Goal: Information Seeking & Learning: Learn about a topic

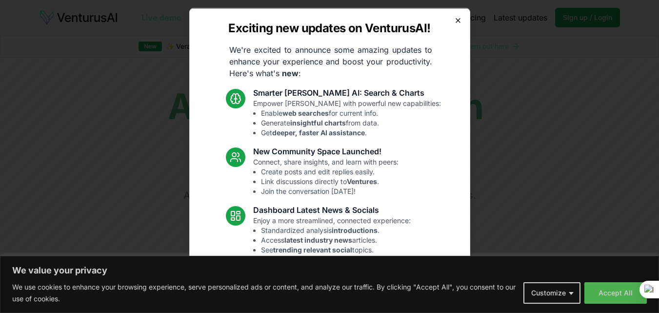
click at [456, 19] on icon "button" at bounding box center [458, 20] width 4 height 4
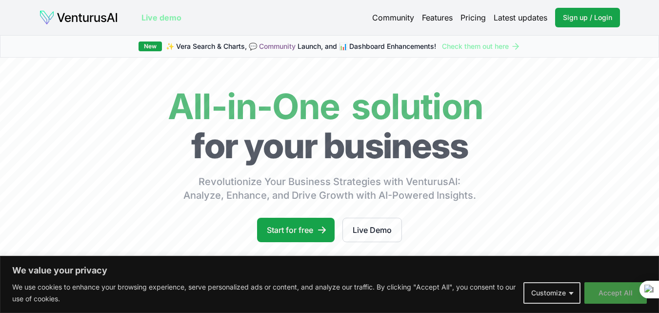
click at [598, 291] on button "Accept All" at bounding box center [615, 292] width 62 height 21
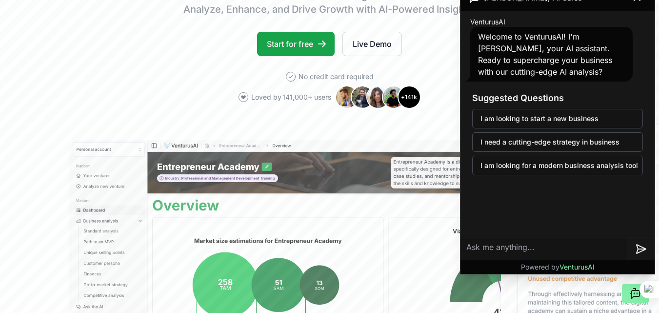
scroll to position [146, 0]
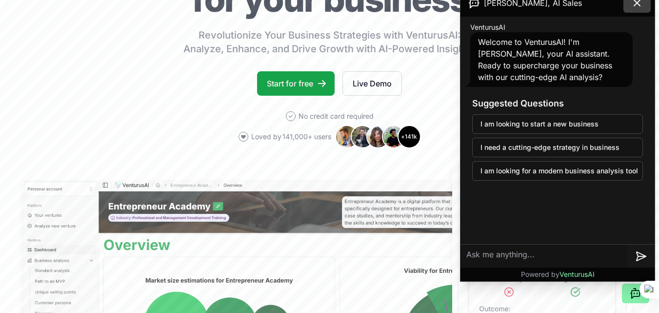
click at [629, 7] on button at bounding box center [636, 3] width 27 height 20
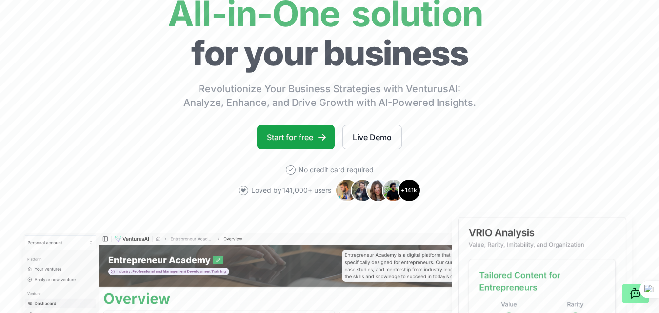
scroll to position [98, 0]
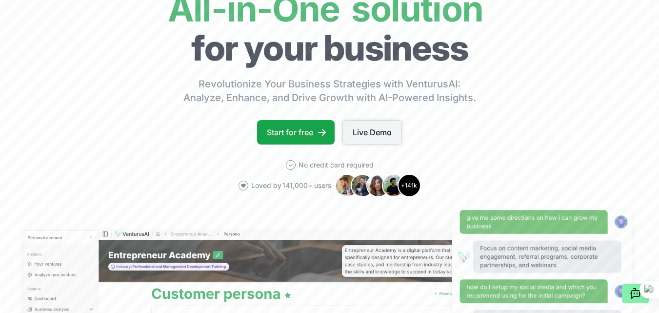
click at [366, 132] on link "Live Demo" at bounding box center [372, 132] width 60 height 24
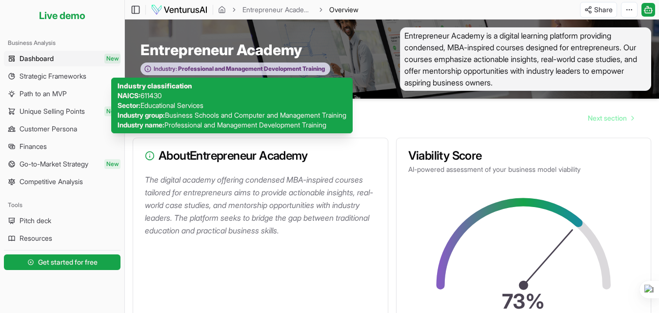
click at [309, 69] on span "Professional and Management Development Training" at bounding box center [251, 69] width 148 height 8
click at [165, 71] on span "Industry:" at bounding box center [165, 69] width 23 height 8
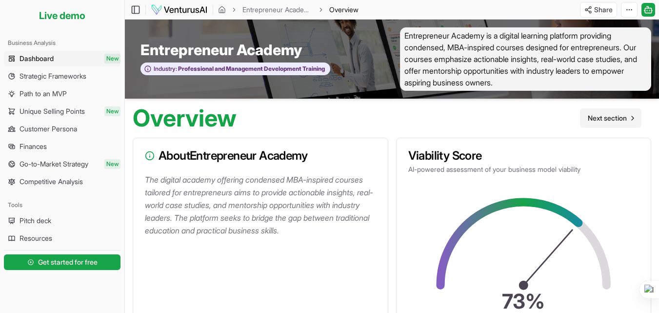
click at [611, 116] on span "Next section" at bounding box center [607, 118] width 39 height 10
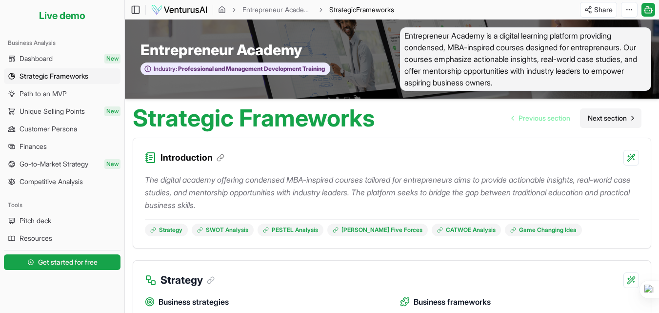
click at [609, 116] on span "Next section" at bounding box center [607, 118] width 39 height 10
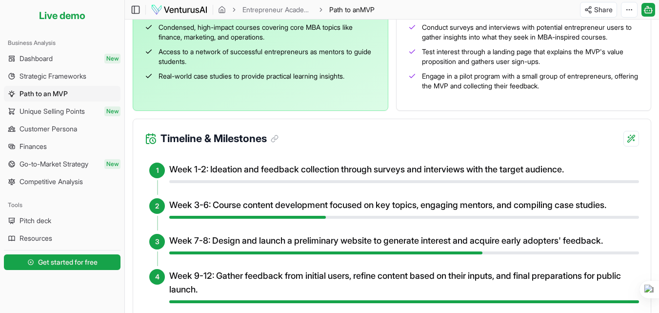
scroll to position [373, 0]
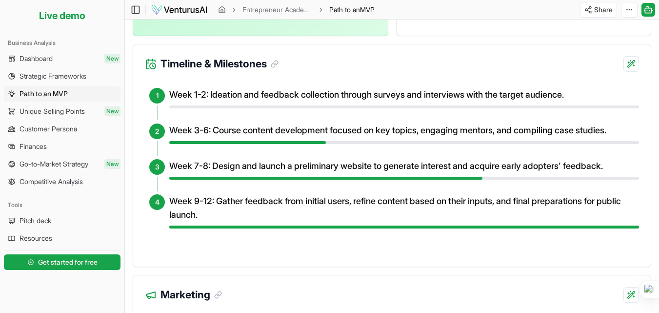
drag, startPoint x: 358, startPoint y: 144, endPoint x: 343, endPoint y: 148, distance: 15.3
click at [346, 146] on li "2 Week 3-6: Course content development focused on key topics, engaging mentors,…" at bounding box center [398, 139] width 482 height 32
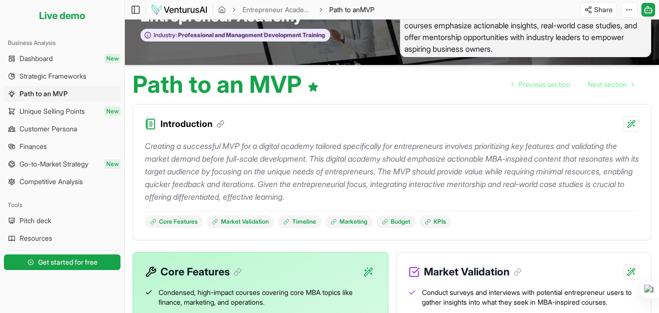
scroll to position [0, 0]
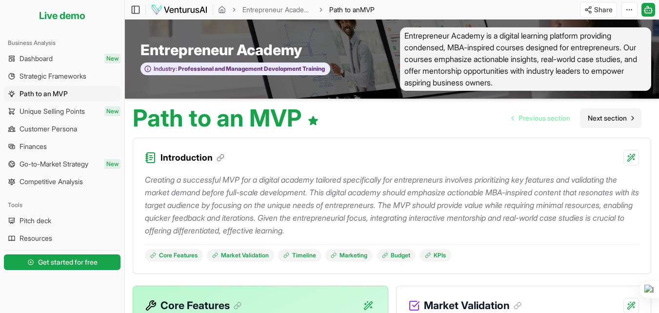
click at [625, 117] on span "Next section" at bounding box center [607, 118] width 39 height 10
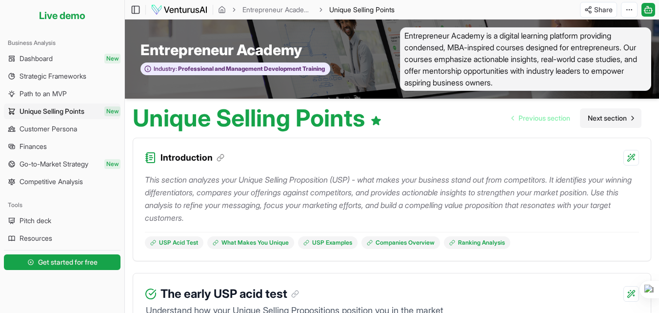
click at [625, 117] on span "Next section" at bounding box center [607, 118] width 39 height 10
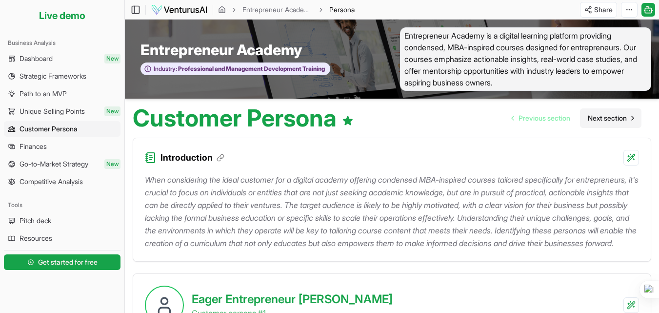
click at [625, 117] on span "Next section" at bounding box center [607, 118] width 39 height 10
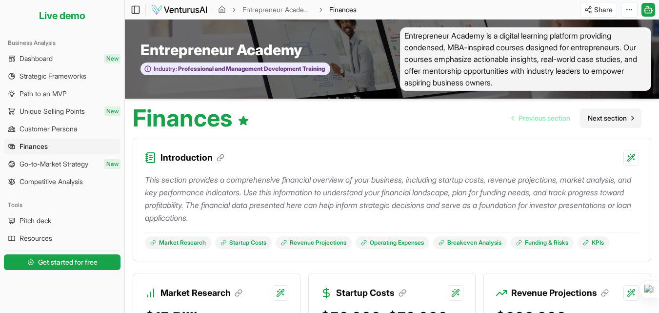
click at [609, 120] on span "Next section" at bounding box center [607, 118] width 39 height 10
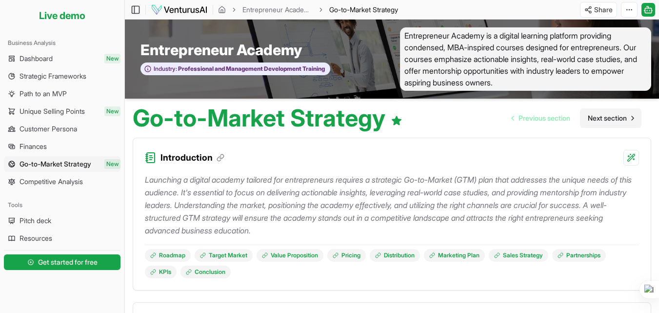
click at [609, 120] on span "Next section" at bounding box center [607, 118] width 39 height 10
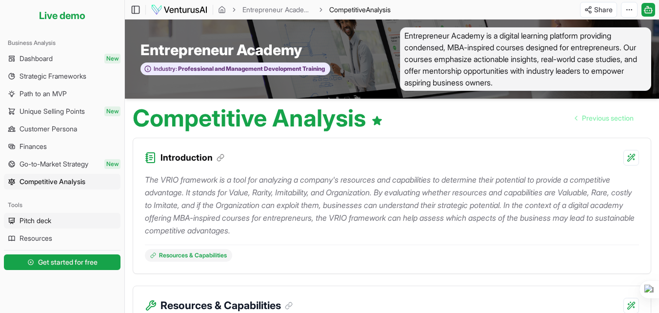
click at [29, 223] on span "Pitch deck" at bounding box center [36, 221] width 32 height 10
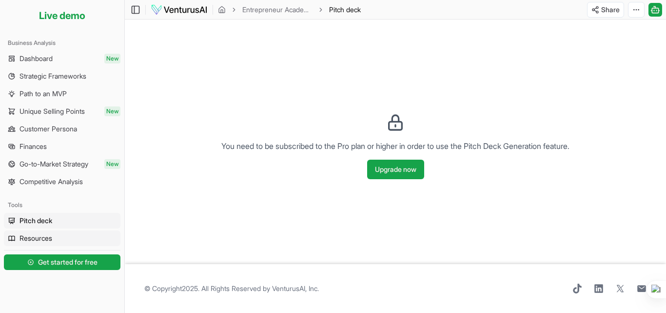
click at [31, 235] on span "Resources" at bounding box center [36, 238] width 33 height 10
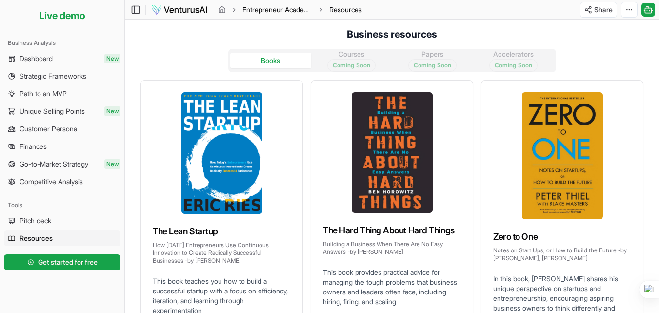
click at [260, 9] on link "Entrepreneur Academy" at bounding box center [277, 10] width 70 height 10
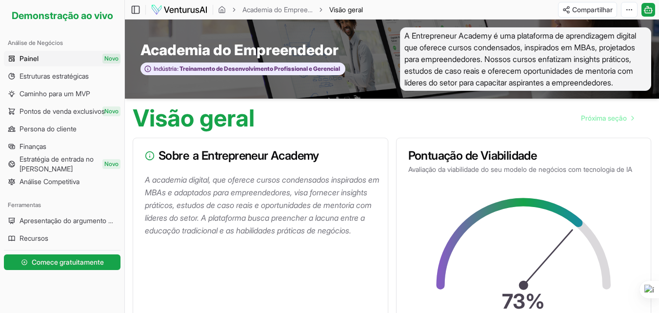
click at [367, 125] on div "Visão geral Próxima seção" at bounding box center [392, 114] width 534 height 31
drag, startPoint x: 367, startPoint y: 125, endPoint x: 350, endPoint y: 150, distance: 30.8
click at [350, 150] on div "Sobre a Entrepreneur Academy" at bounding box center [260, 155] width 255 height 35
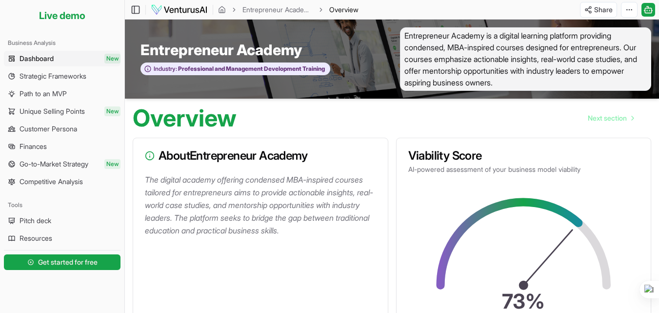
click at [345, 121] on div "Overview Next section" at bounding box center [392, 114] width 534 height 31
click at [167, 5] on img at bounding box center [179, 10] width 57 height 12
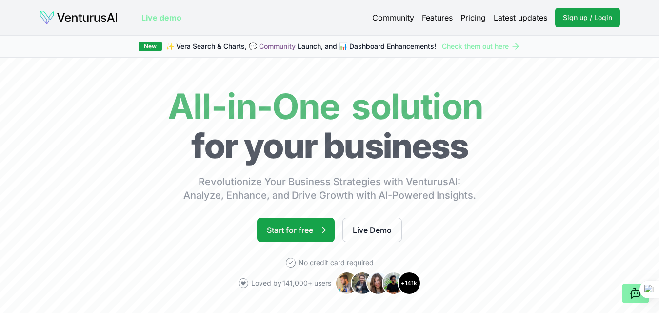
click at [482, 18] on link "Pricing" at bounding box center [472, 18] width 25 height 12
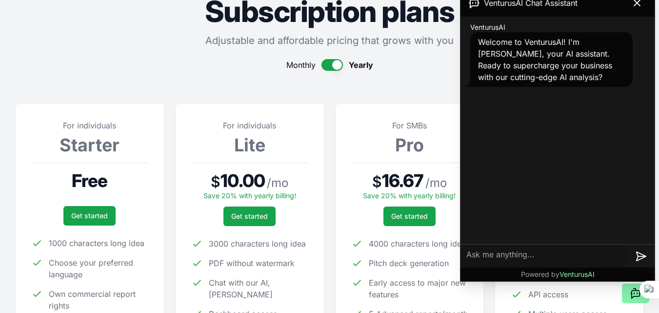
scroll to position [87, 0]
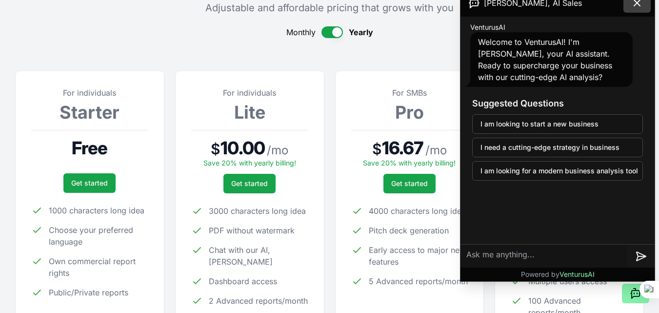
click at [635, 7] on icon at bounding box center [637, 3] width 12 height 12
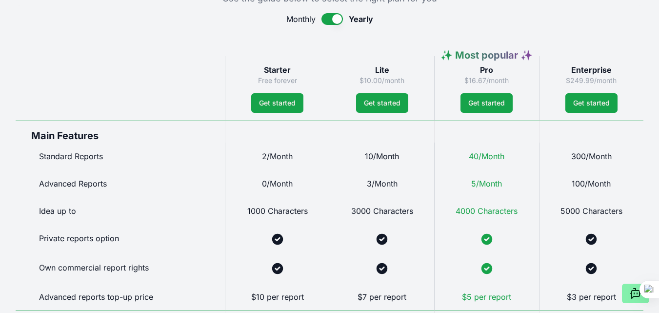
scroll to position [501, 0]
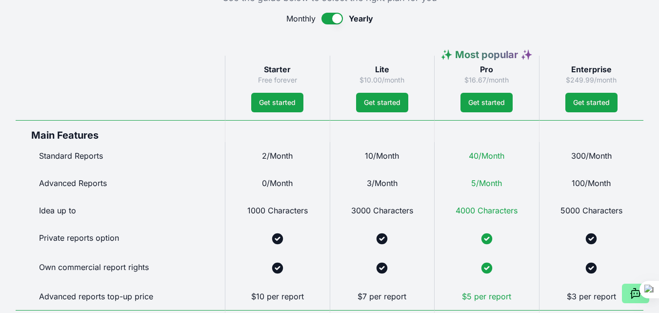
click at [327, 17] on button "button" at bounding box center [331, 19] width 21 height 12
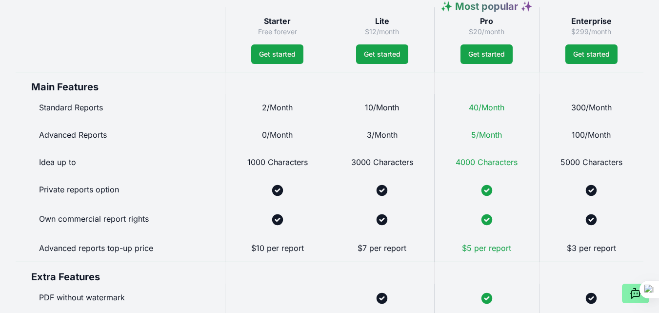
scroll to position [438, 0]
